Goal: Task Accomplishment & Management: Manage account settings

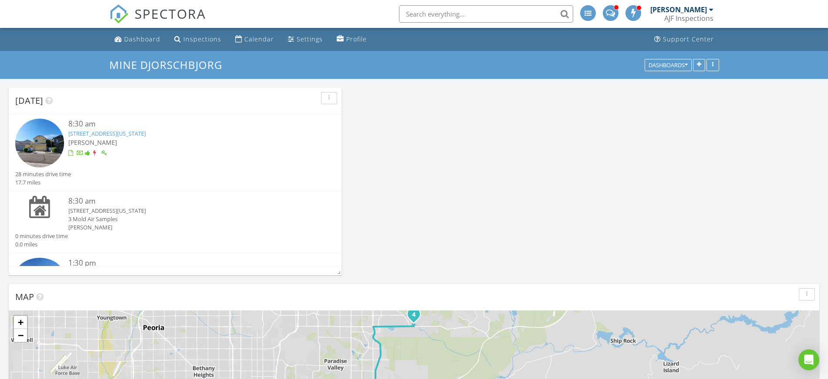
scroll to position [112, 0]
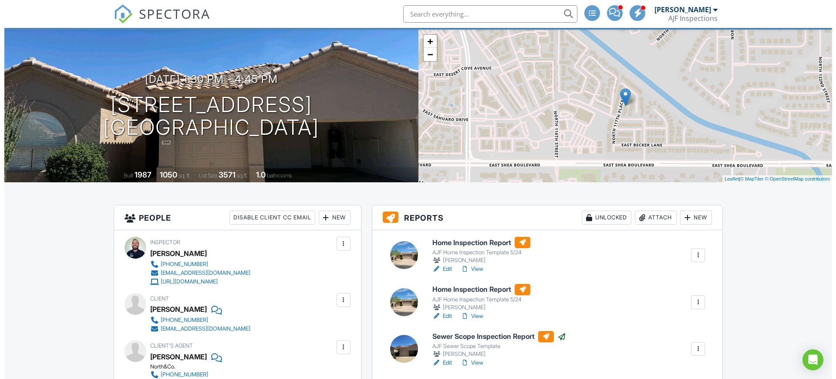
scroll to position [109, 0]
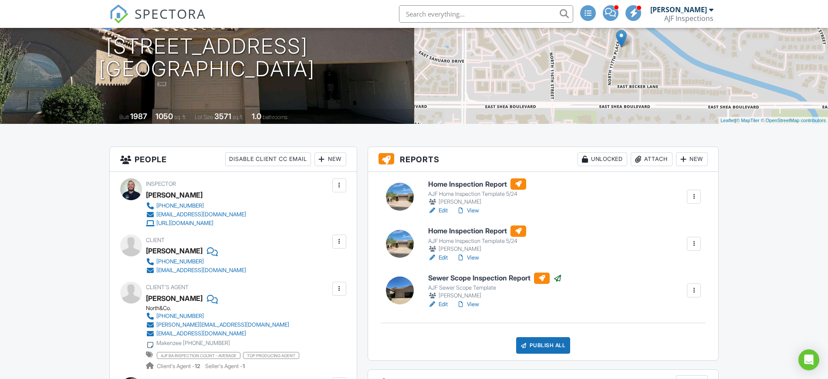
click at [653, 155] on div "Attach" at bounding box center [652, 159] width 42 height 14
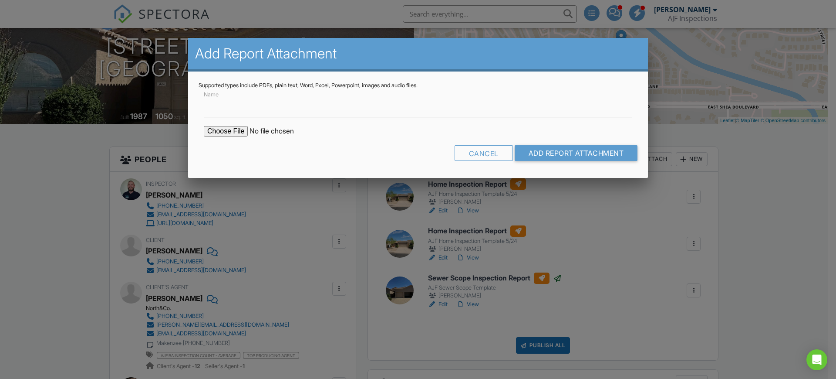
click at [780, 181] on div at bounding box center [418, 192] width 836 height 473
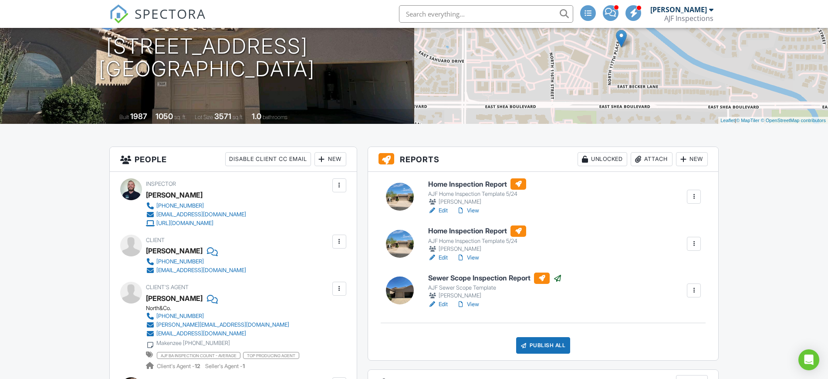
click at [654, 158] on div "Attach" at bounding box center [652, 159] width 42 height 14
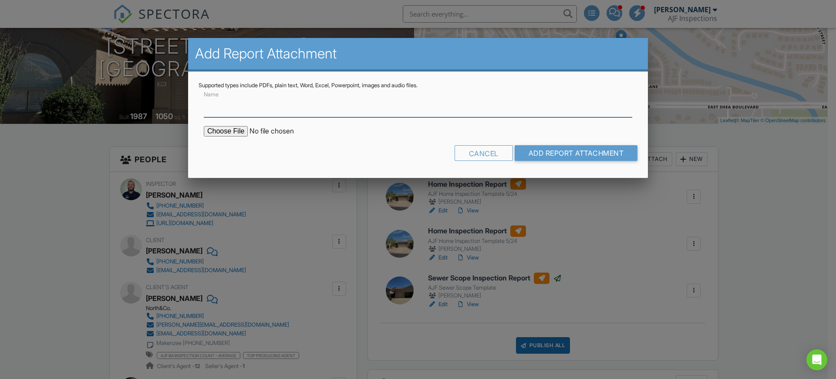
click at [257, 106] on input "Name" at bounding box center [418, 106] width 429 height 21
type input "Termite Report"
click at [227, 133] on input "file" at bounding box center [278, 131] width 148 height 10
type input "C:\fakepath\Sent_WDIIR Inspection YES Evid.pdf"
click at [606, 148] on input "Add Report Attachment" at bounding box center [576, 153] width 123 height 16
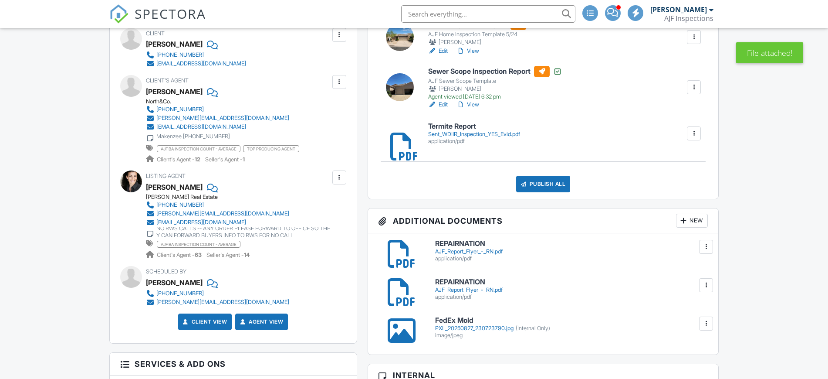
scroll to position [327, 0]
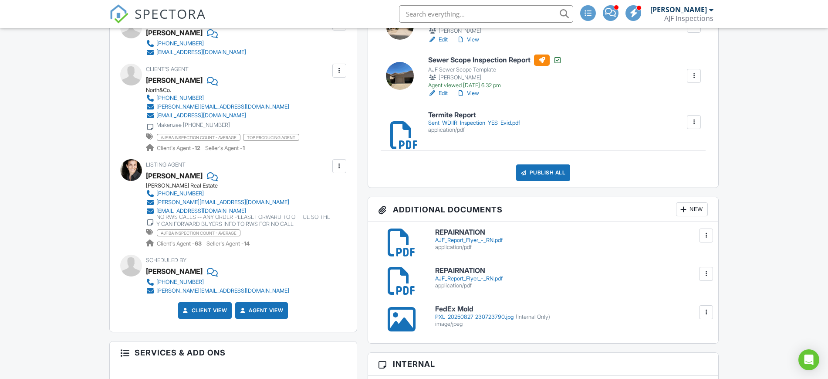
drag, startPoint x: 170, startPoint y: 217, endPoint x: 314, endPoint y: 244, distance: 146.9
click at [314, 244] on div "Jason Mitchell Real Estate (623) 340-2677 kathleen@dreamazliving.com Kathleenti…" at bounding box center [241, 215] width 191 height 66
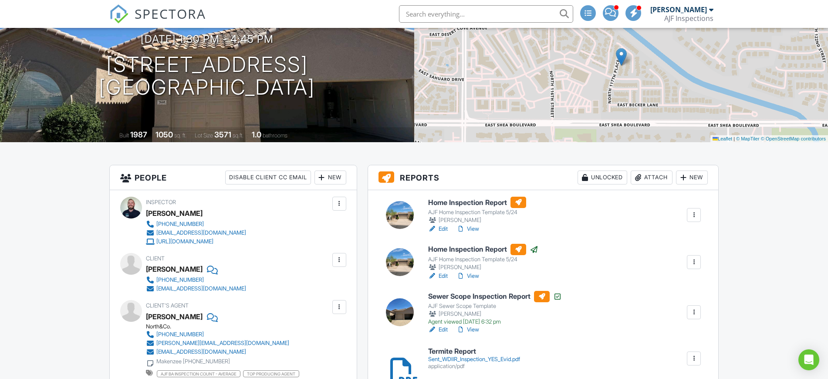
scroll to position [0, 0]
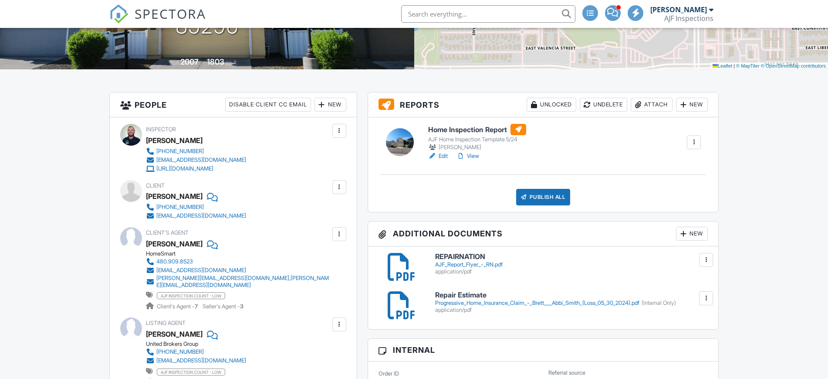
click at [190, 195] on div "Shawn Hutchison" at bounding box center [174, 196] width 57 height 13
copy div "Shawn Hutchison"
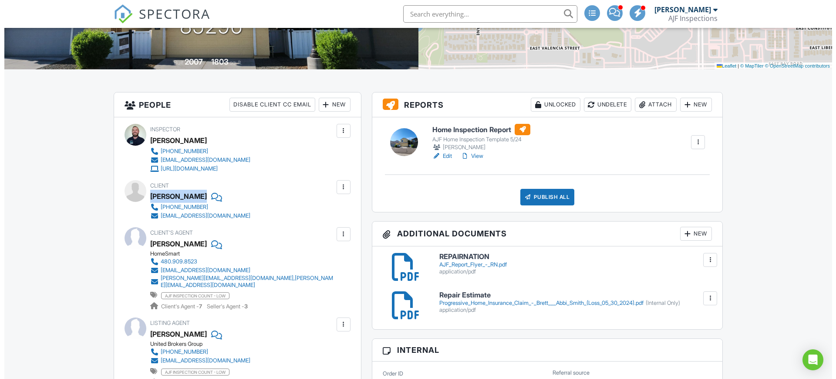
scroll to position [54, 0]
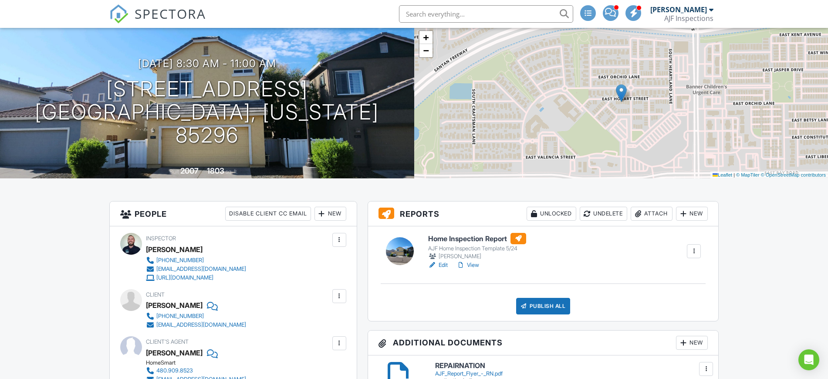
click at [651, 210] on div "Attach" at bounding box center [652, 213] width 42 height 14
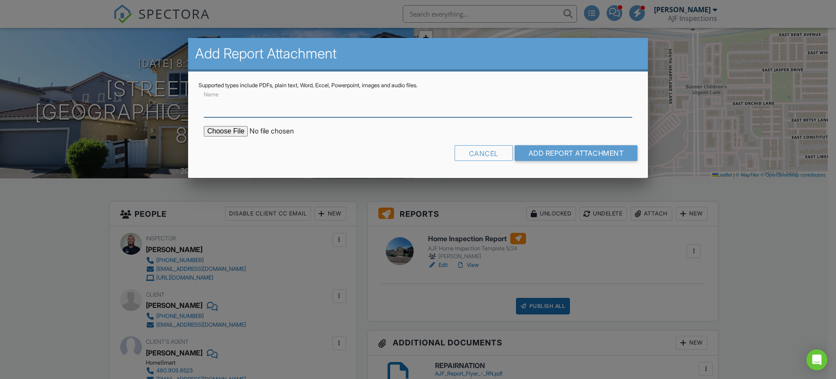
click at [300, 110] on input "Name" at bounding box center [418, 106] width 429 height 21
type input "Termite Report"
click at [235, 126] on input "file" at bounding box center [278, 131] width 148 height 10
type input "C:\fakepath\Sent_WDIIR Inspection NO Evide.pdf"
click at [592, 140] on form "Name Termite Report Cancel Add Report Attachment" at bounding box center [418, 128] width 439 height 78
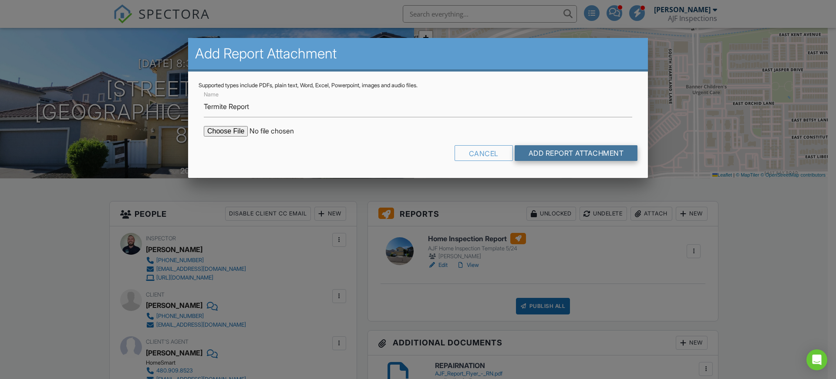
click at [598, 155] on input "Add Report Attachment" at bounding box center [576, 153] width 123 height 16
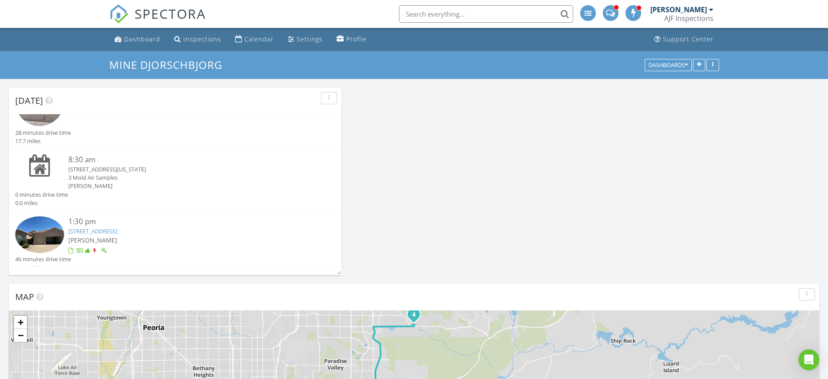
scroll to position [112, 0]
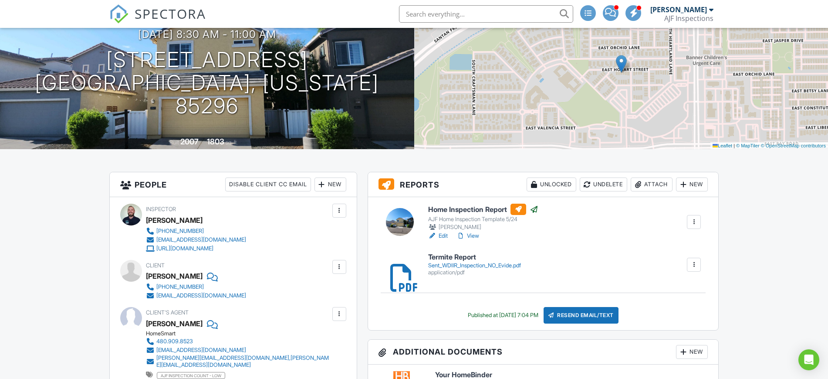
scroll to position [54, 0]
